Goal: Transaction & Acquisition: Purchase product/service

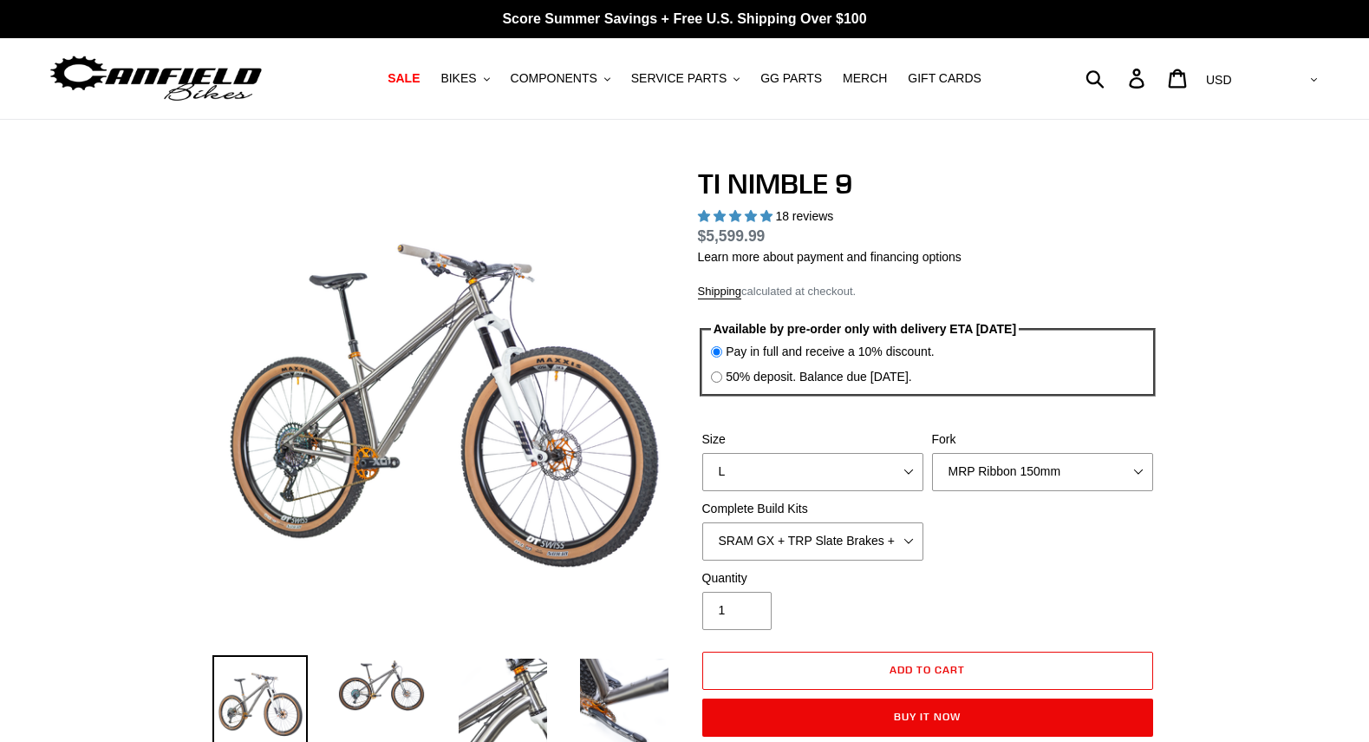
select select "highest-rating"
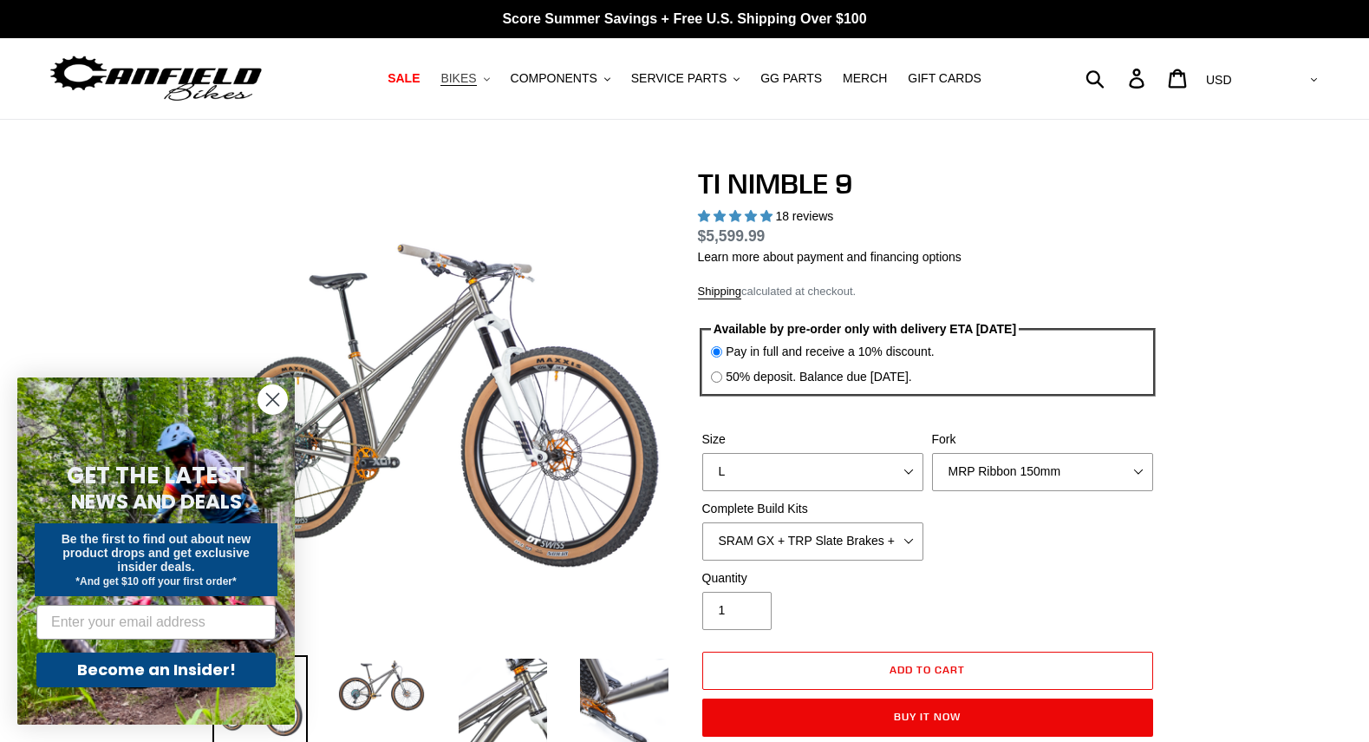
click at [473, 74] on span "BIKES" at bounding box center [459, 78] width 36 height 15
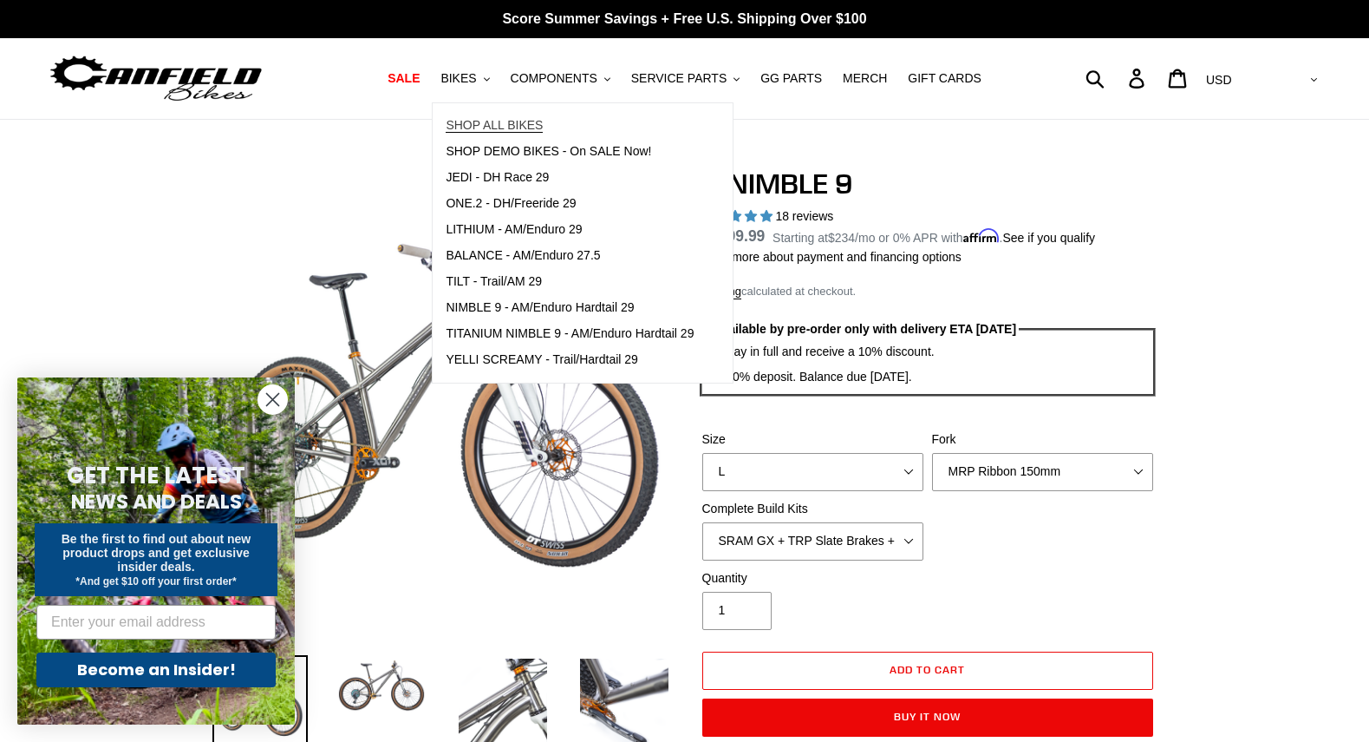
click at [492, 119] on span "SHOP ALL BIKES" at bounding box center [494, 125] width 97 height 15
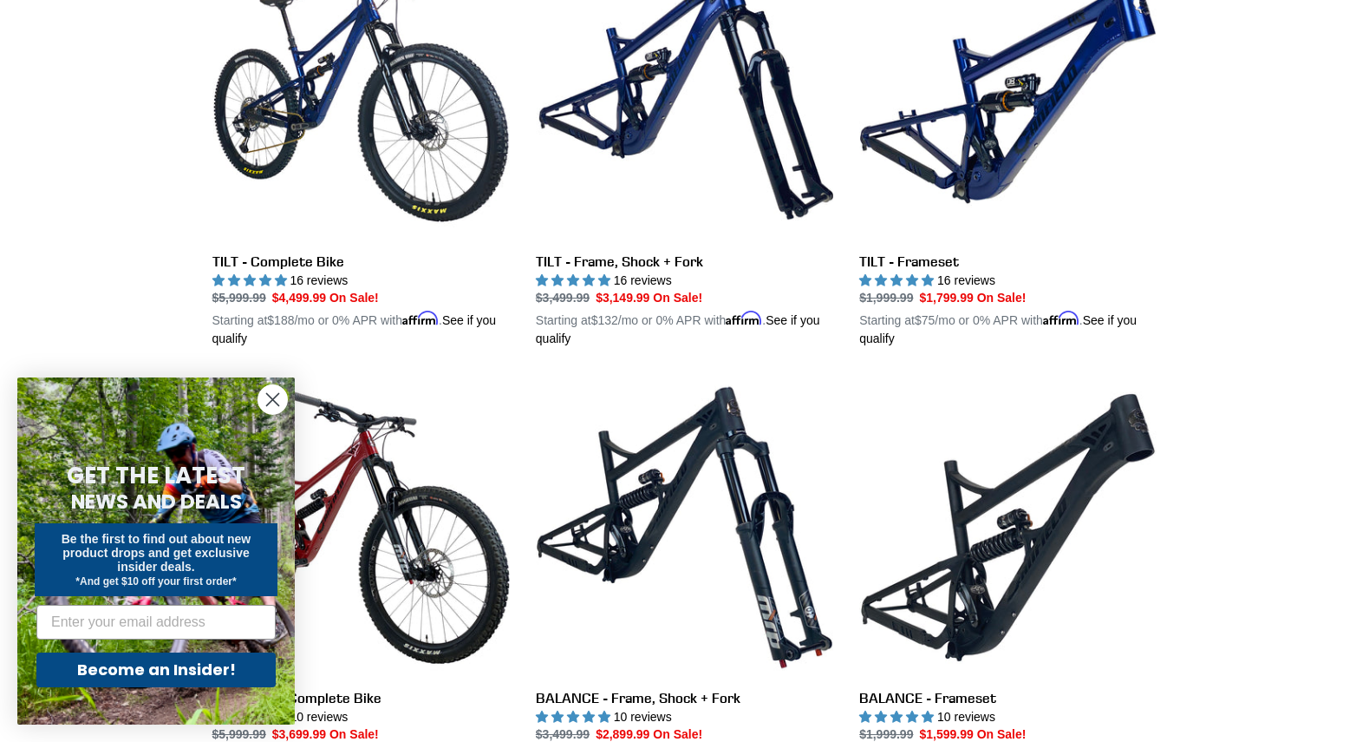
scroll to position [565, 0]
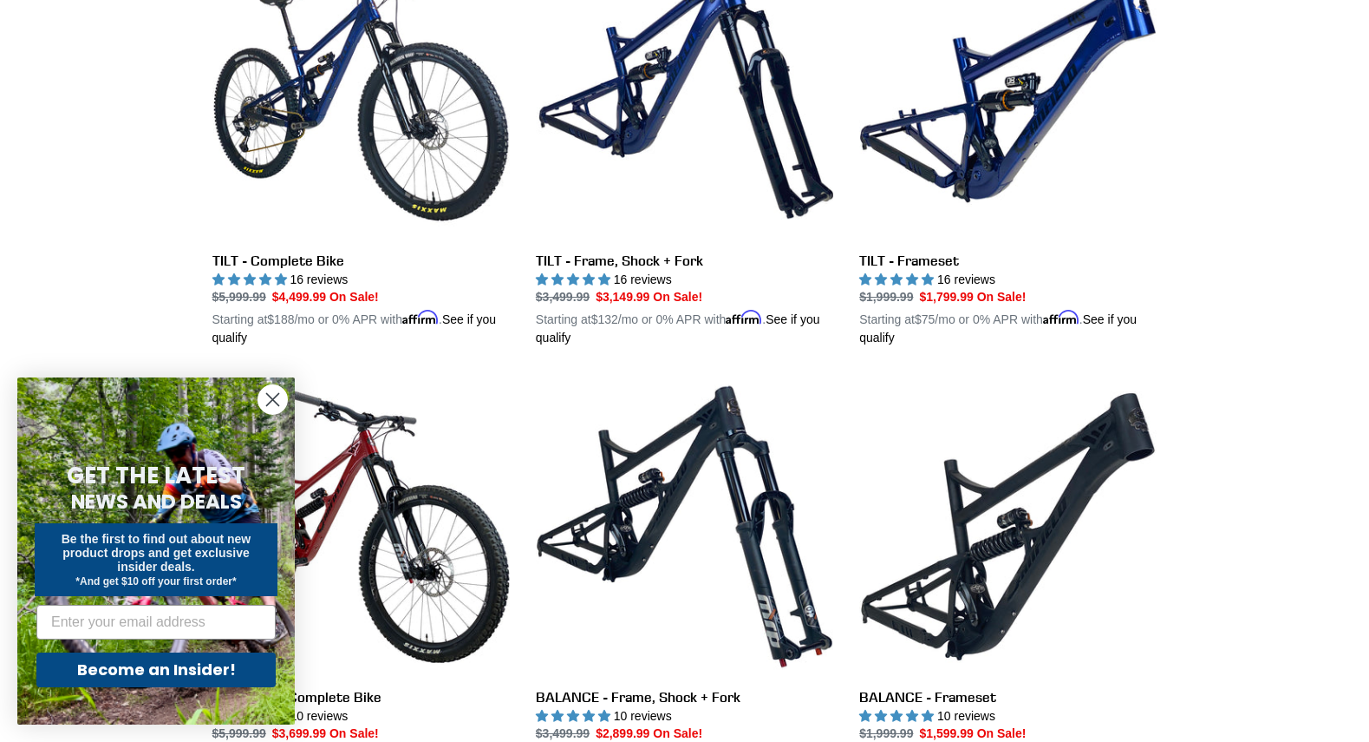
click at [276, 397] on circle "Close dialog" at bounding box center [272, 399] width 29 height 29
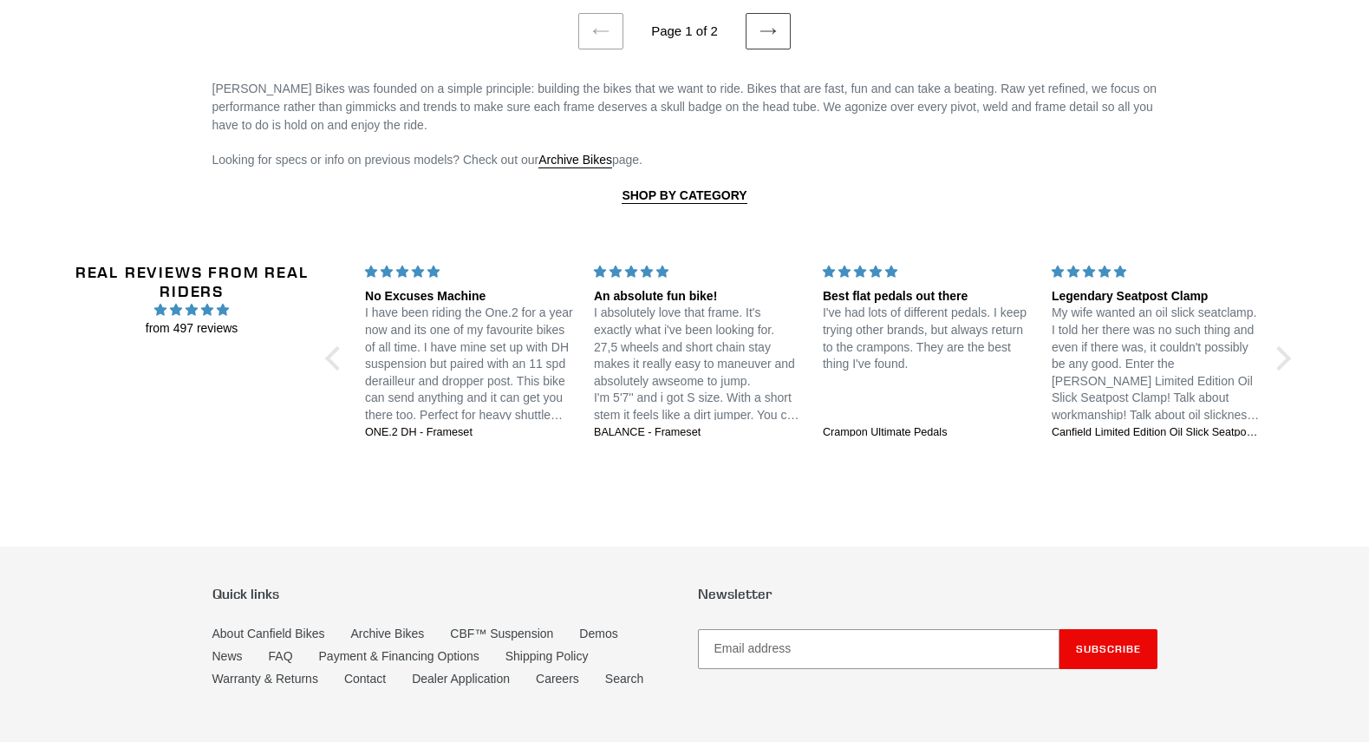
scroll to position [4021, 0]
